Goal: Check status: Check status

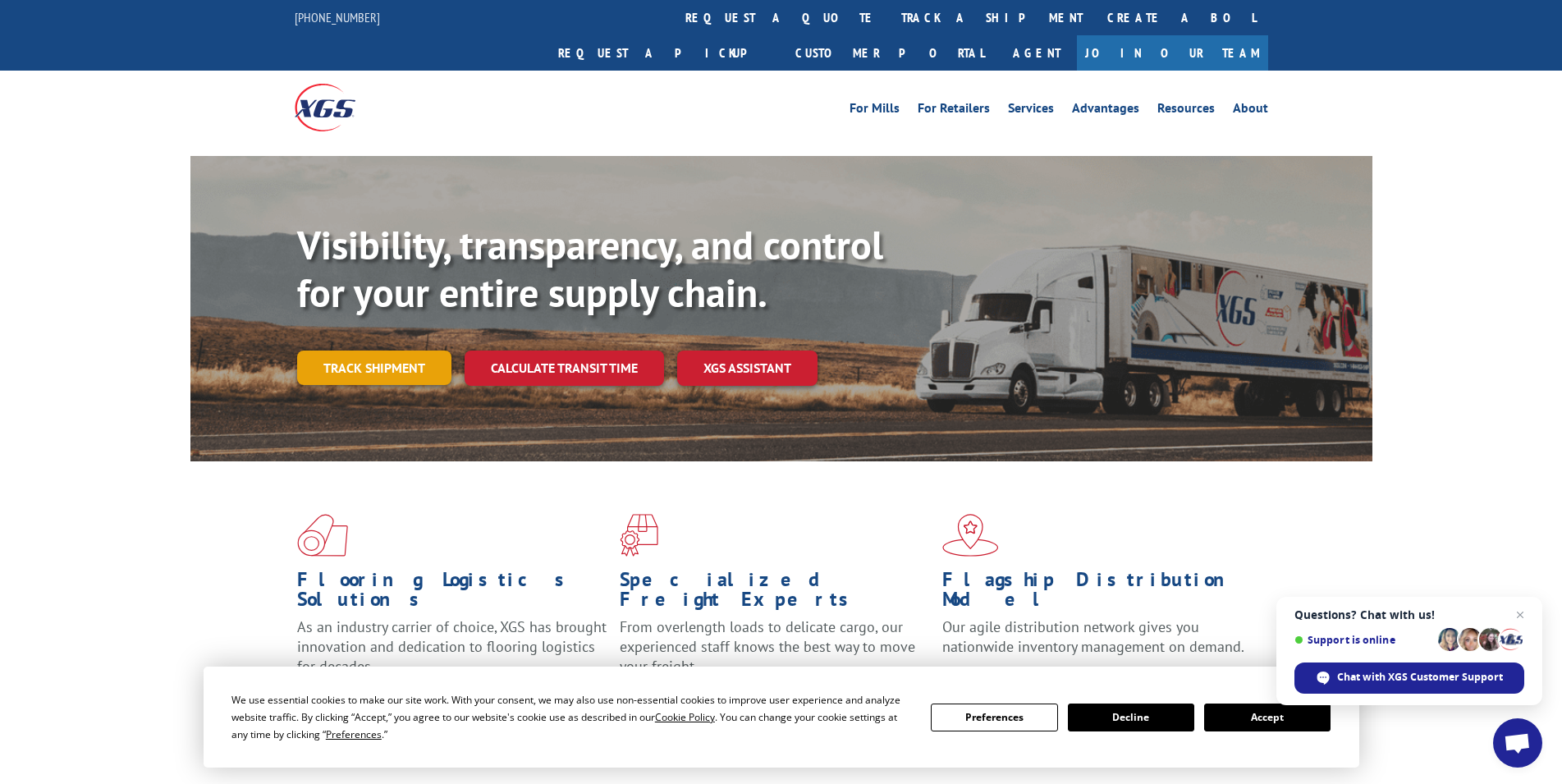
click at [431, 351] on link "Track shipment" at bounding box center [375, 368] width 155 height 34
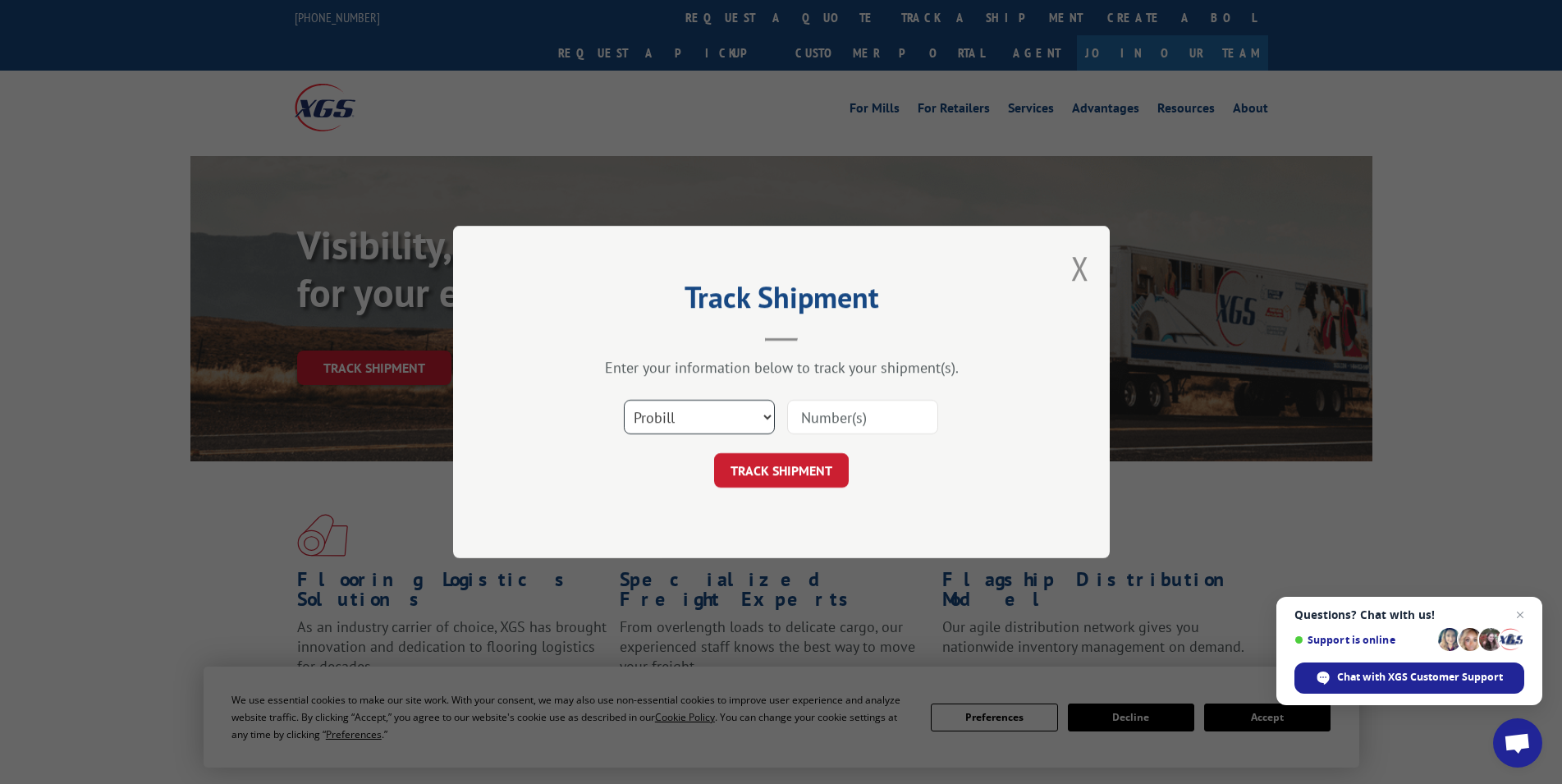
click at [624, 400] on select "Select category... Probill BOL PO" at bounding box center [700, 417] width 151 height 34
click at [754, 427] on select "Select category... Probill BOL PO" at bounding box center [700, 417] width 151 height 34
click at [624, 400] on select "Select category... Probill BOL PO" at bounding box center [700, 417] width 151 height 34
select select "po"
click option "PO" at bounding box center [0, 0] width 0 height 0
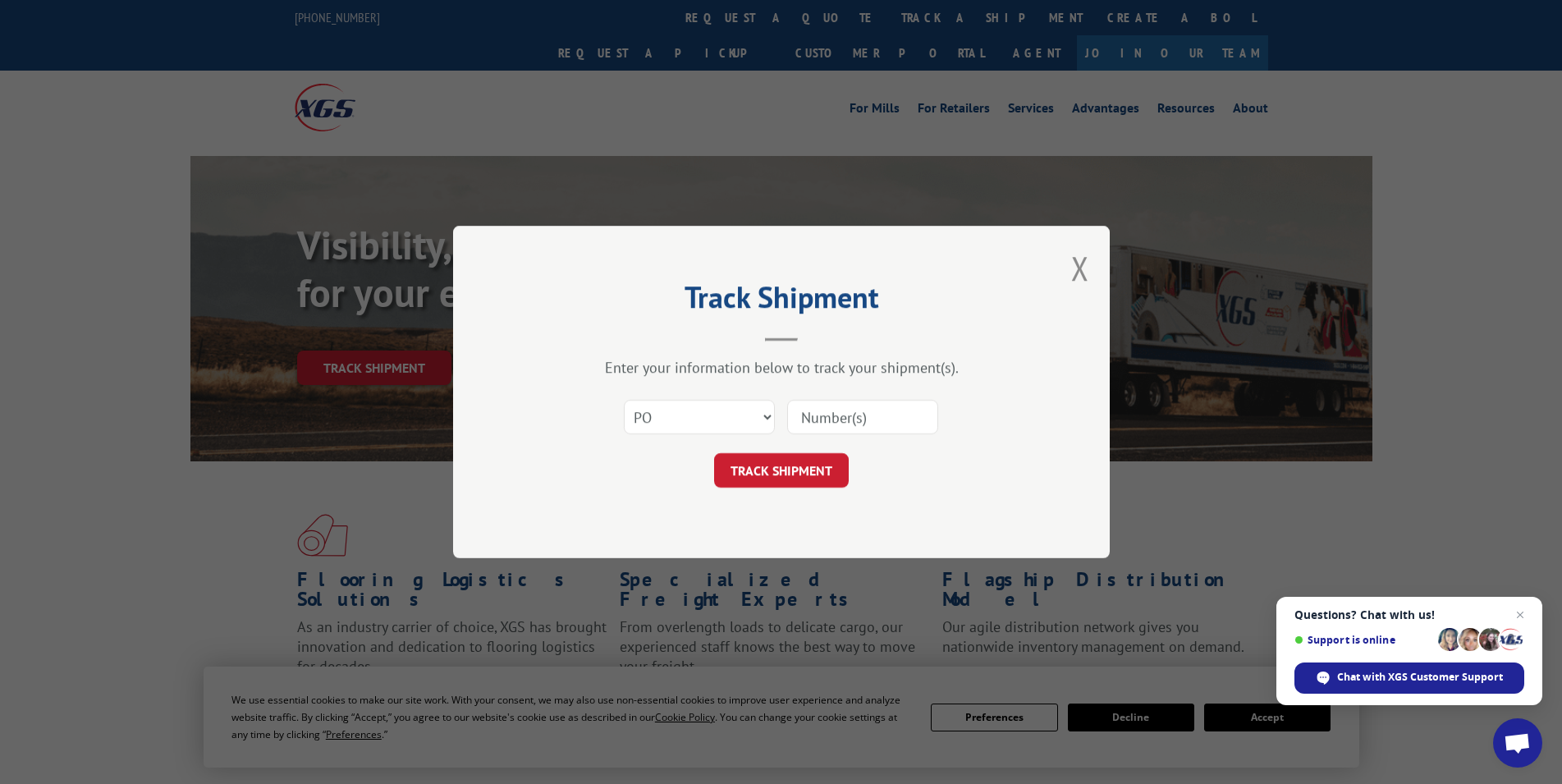
click at [828, 426] on input at bounding box center [863, 417] width 151 height 34
click at [817, 422] on input "PO15874" at bounding box center [863, 417] width 151 height 34
type input "PO015874"
drag, startPoint x: 819, startPoint y: 459, endPoint x: 826, endPoint y: 464, distance: 8.6
click at [820, 459] on button "TRACK SHIPMENT" at bounding box center [781, 470] width 135 height 34
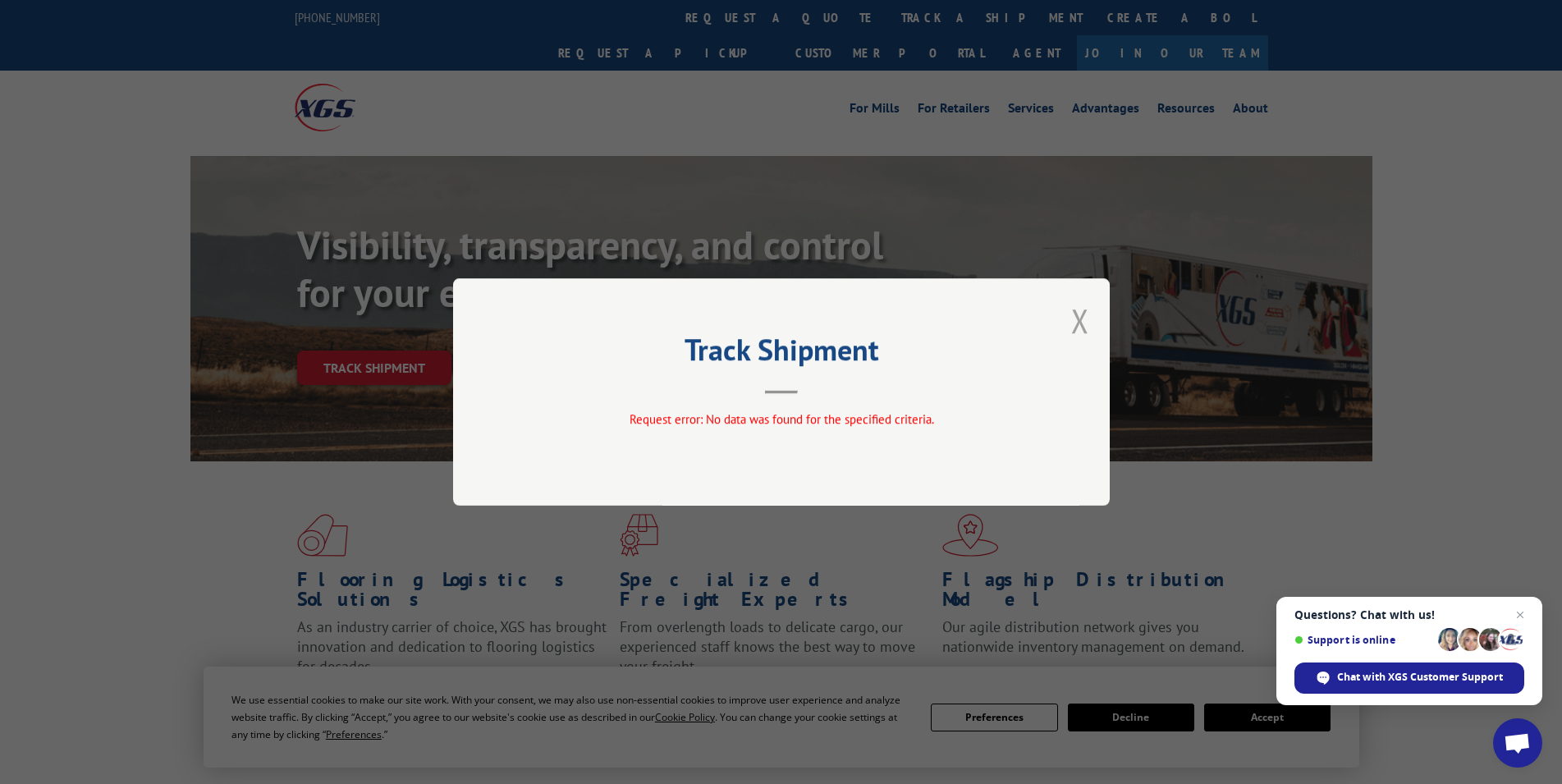
click at [1079, 334] on button "Close modal" at bounding box center [1080, 320] width 18 height 43
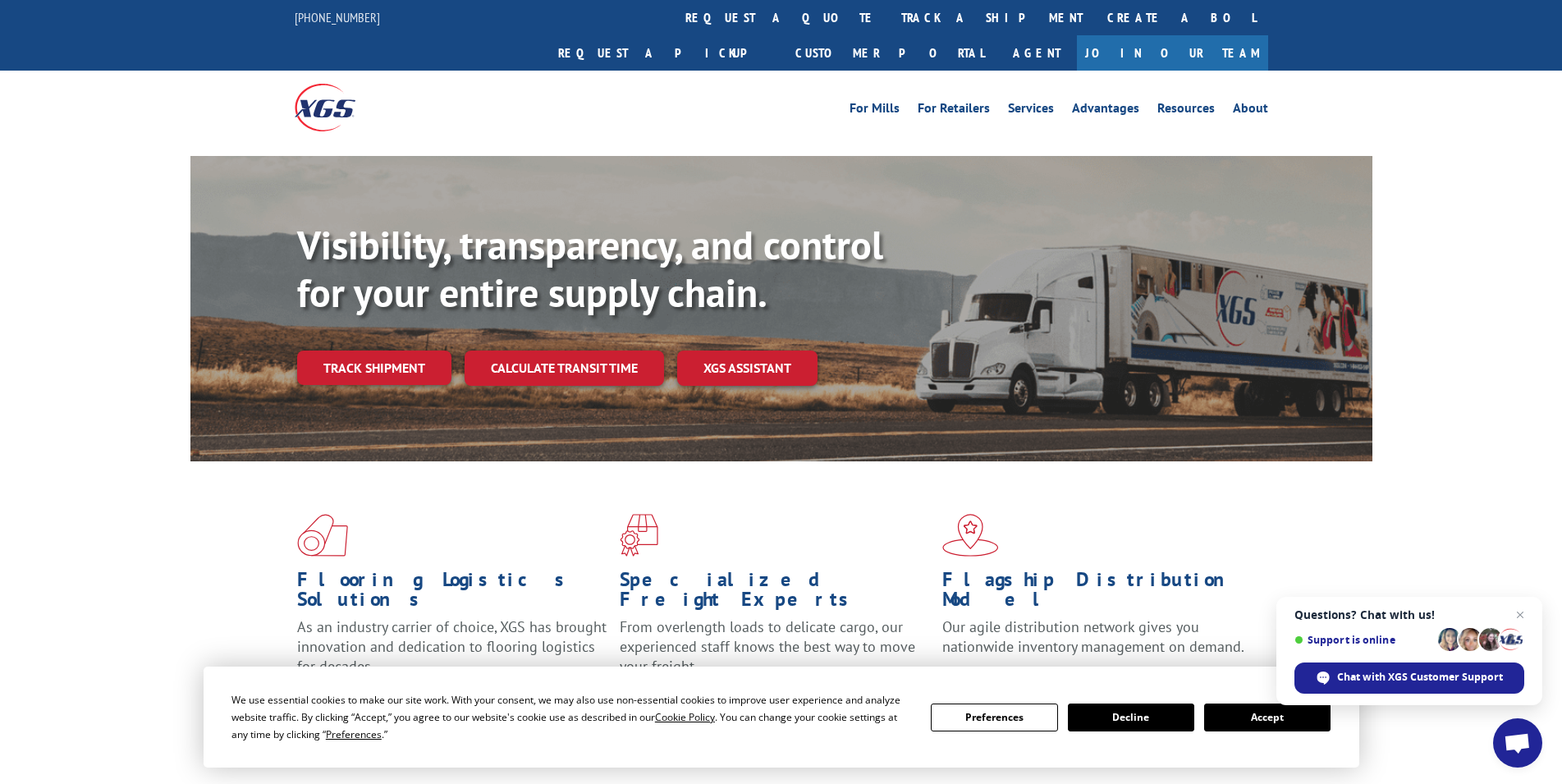
click at [424, 351] on link "Track shipment" at bounding box center [375, 368] width 155 height 34
